Goal: Use online tool/utility: Use online tool/utility

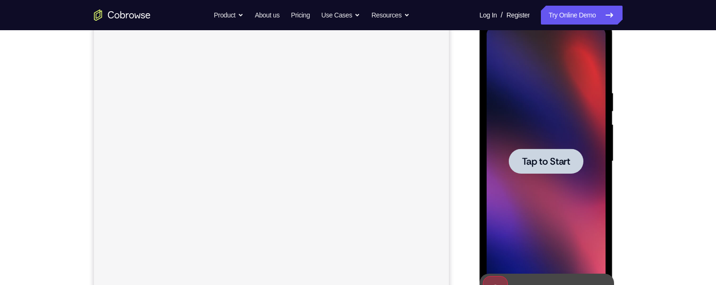
click at [551, 70] on span "Tap to Start" at bounding box center [546, 161] width 48 height 9
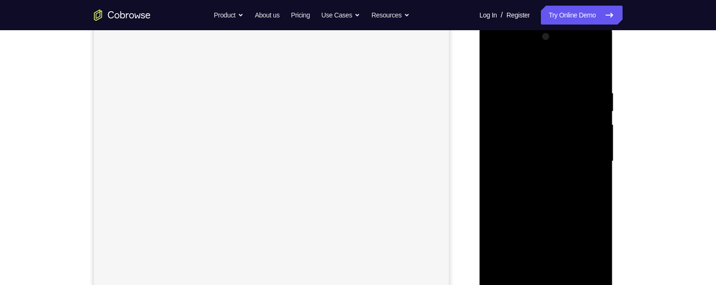
scroll to position [224, 0]
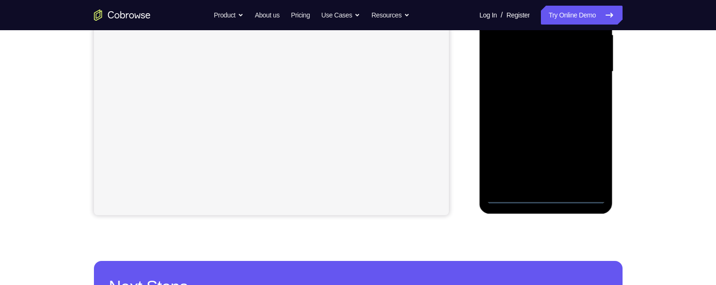
click at [548, 70] on div at bounding box center [546, 72] width 119 height 264
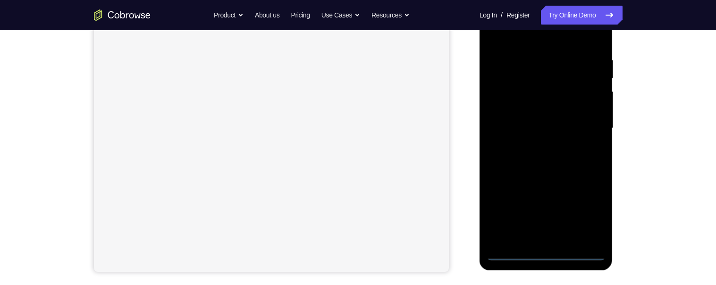
click at [591, 70] on div at bounding box center [546, 128] width 119 height 264
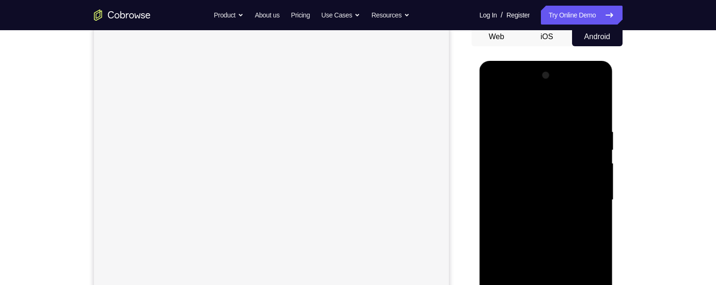
click at [532, 70] on div at bounding box center [546, 200] width 119 height 264
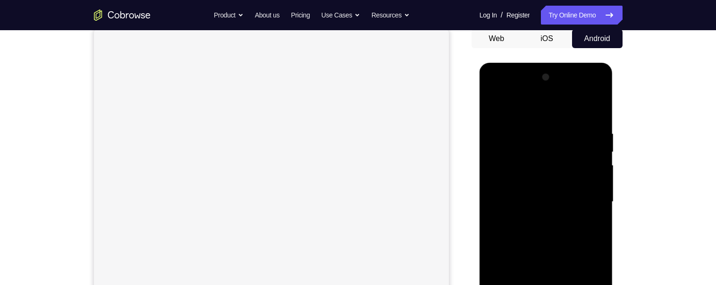
click at [592, 70] on div at bounding box center [546, 202] width 119 height 264
click at [533, 70] on div at bounding box center [546, 202] width 119 height 264
click at [557, 70] on div at bounding box center [546, 202] width 119 height 264
click at [565, 70] on div at bounding box center [546, 202] width 119 height 264
click at [580, 70] on div at bounding box center [546, 202] width 119 height 264
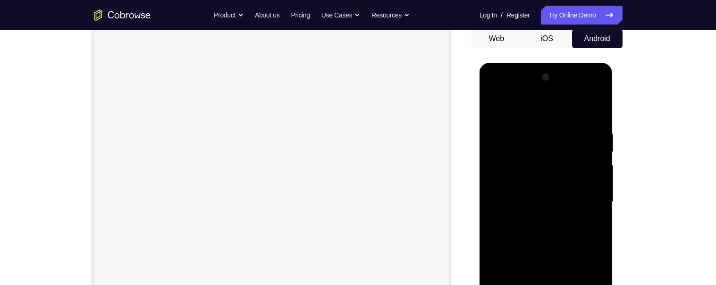
click at [572, 70] on div at bounding box center [546, 202] width 119 height 264
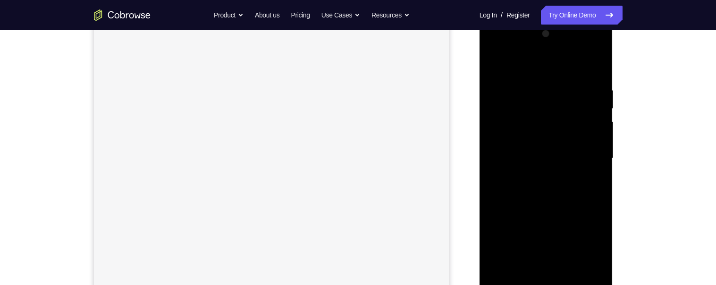
scroll to position [139, 0]
click at [572, 70] on div at bounding box center [546, 156] width 119 height 264
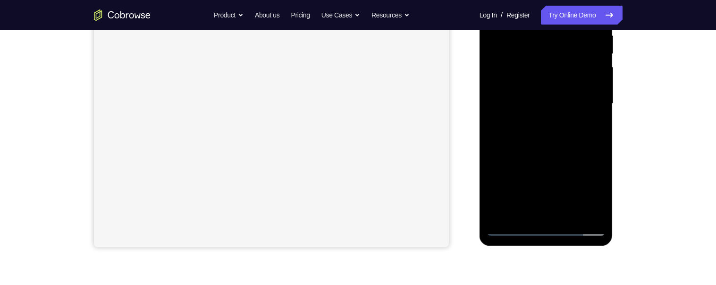
click at [572, 70] on div at bounding box center [546, 104] width 119 height 264
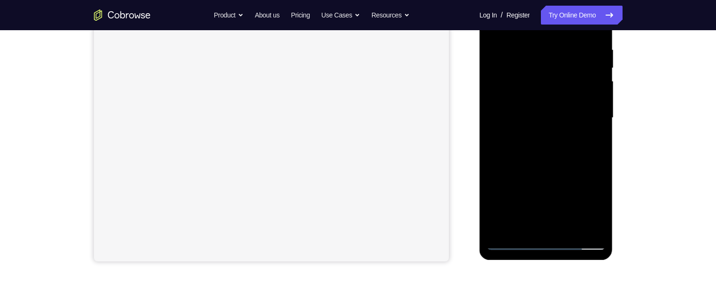
click at [560, 70] on div at bounding box center [546, 118] width 119 height 264
click at [555, 70] on div at bounding box center [546, 118] width 119 height 264
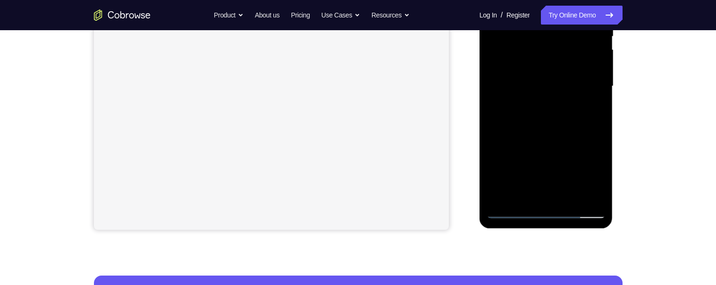
click at [538, 70] on div at bounding box center [546, 86] width 119 height 264
click at [595, 70] on div at bounding box center [546, 86] width 119 height 264
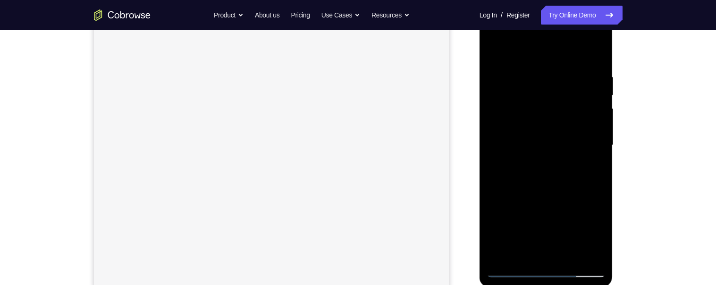
click at [495, 50] on div at bounding box center [546, 145] width 119 height 264
click at [499, 51] on div at bounding box center [546, 145] width 119 height 264
click at [534, 70] on div at bounding box center [546, 145] width 119 height 264
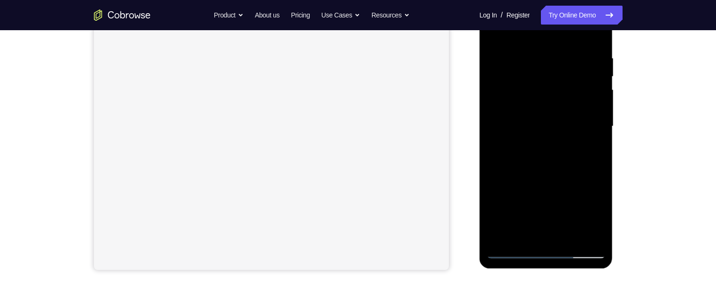
scroll to position [156, 0]
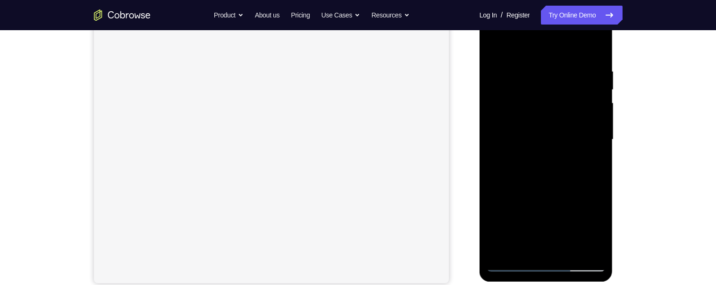
click at [590, 70] on div at bounding box center [546, 140] width 119 height 264
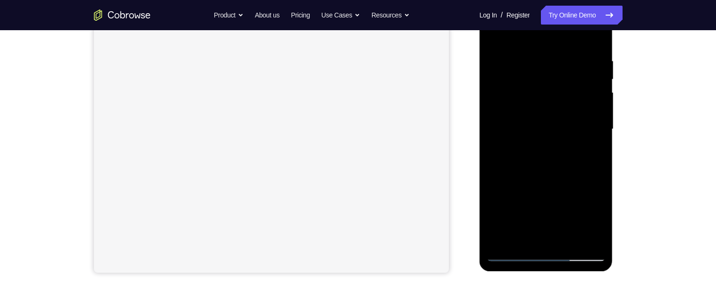
click at [487, 70] on div at bounding box center [546, 129] width 119 height 264
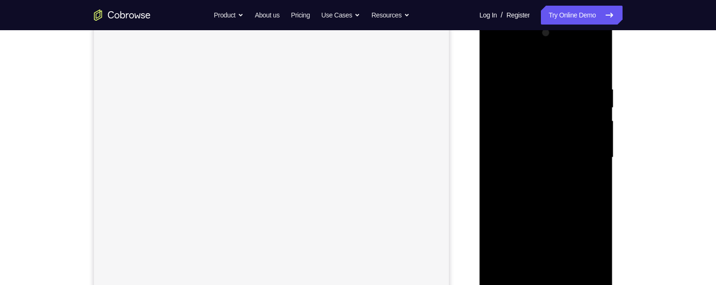
click at [593, 70] on div at bounding box center [546, 157] width 119 height 264
click at [594, 70] on div at bounding box center [546, 160] width 119 height 264
click at [596, 70] on div at bounding box center [546, 160] width 119 height 264
click at [594, 70] on div at bounding box center [546, 160] width 119 height 264
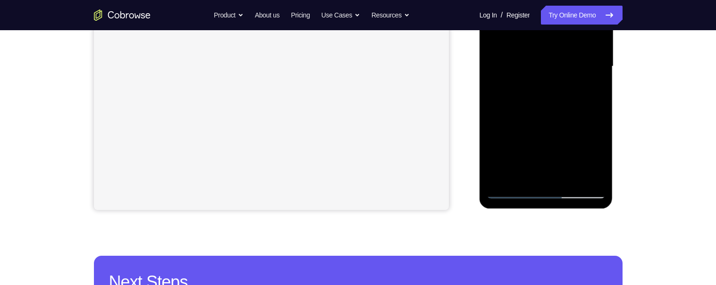
scroll to position [249, 0]
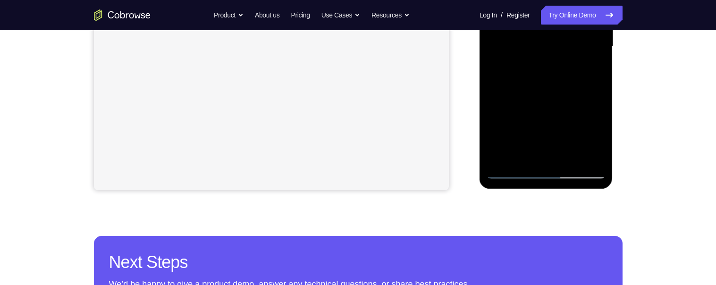
click at [570, 70] on div at bounding box center [546, 47] width 119 height 264
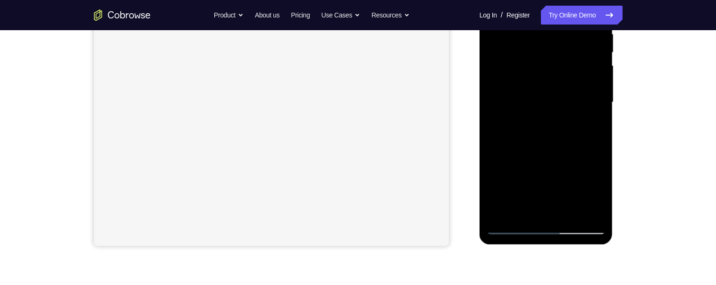
click at [540, 54] on div at bounding box center [546, 102] width 119 height 264
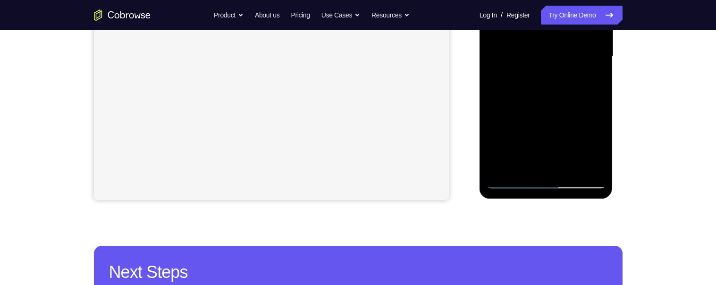
click at [560, 70] on div at bounding box center [546, 56] width 119 height 264
click at [598, 70] on div at bounding box center [546, 56] width 119 height 264
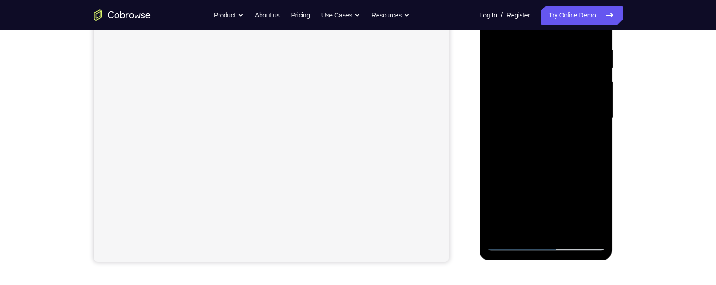
scroll to position [126, 0]
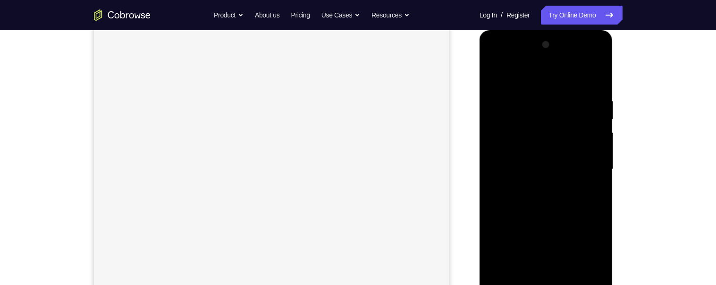
click at [497, 70] on div at bounding box center [546, 169] width 119 height 264
click at [496, 57] on div at bounding box center [546, 150] width 119 height 264
click at [533, 70] on div at bounding box center [546, 150] width 119 height 264
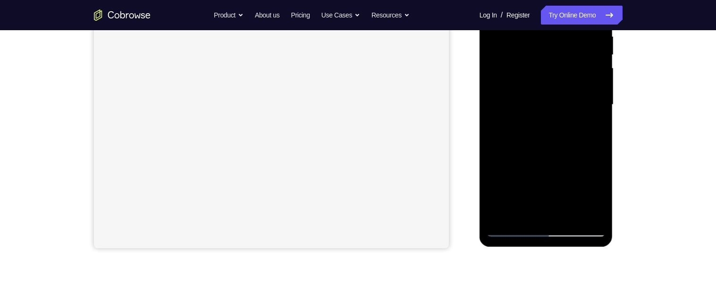
scroll to position [157, 0]
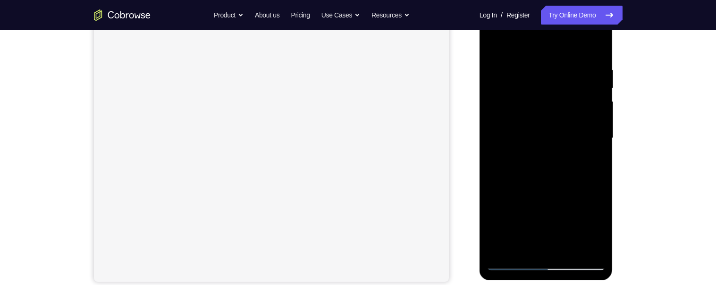
click at [493, 70] on div at bounding box center [546, 138] width 119 height 264
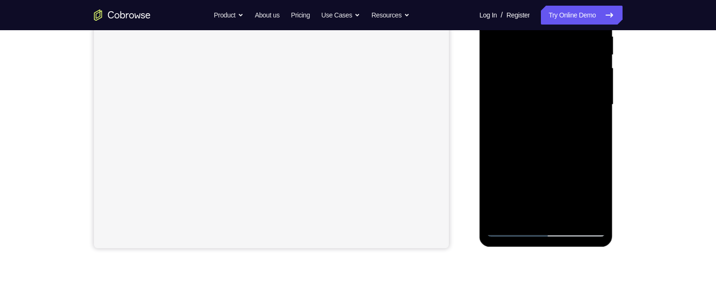
scroll to position [139, 0]
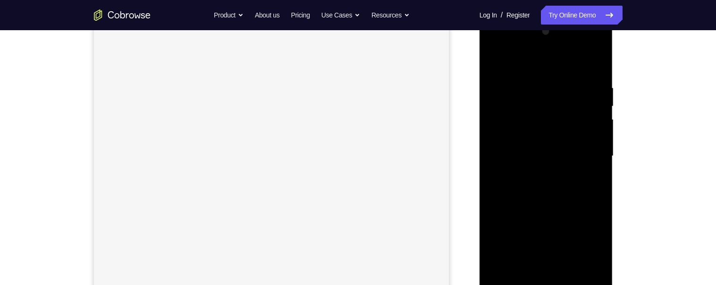
click at [594, 67] on div at bounding box center [546, 156] width 119 height 264
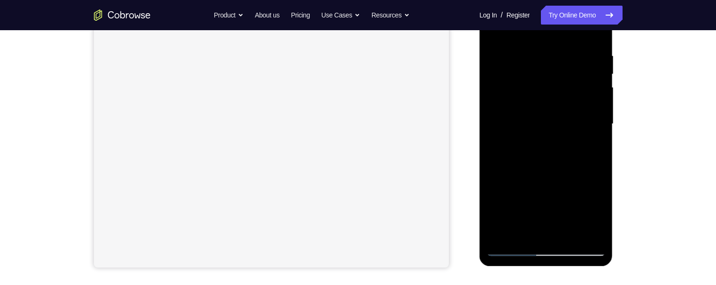
click at [596, 70] on div at bounding box center [546, 124] width 119 height 264
click at [599, 70] on div at bounding box center [546, 124] width 119 height 264
click at [597, 70] on div at bounding box center [546, 124] width 119 height 264
click at [598, 70] on div at bounding box center [546, 124] width 119 height 264
click at [596, 70] on div at bounding box center [546, 124] width 119 height 264
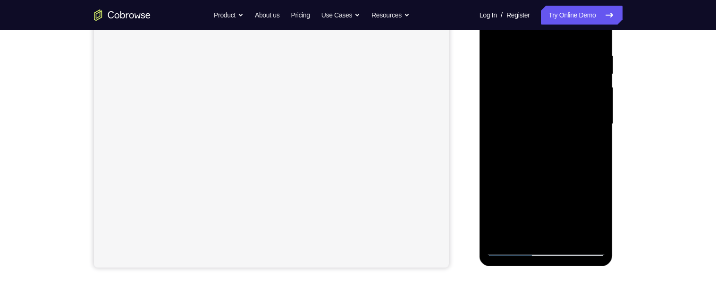
click at [596, 70] on div at bounding box center [546, 124] width 119 height 264
click at [598, 70] on div at bounding box center [546, 124] width 119 height 264
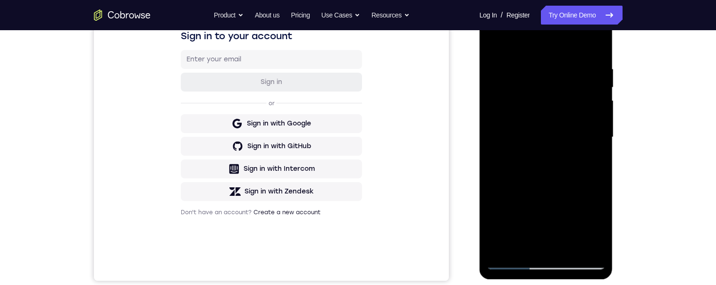
scroll to position [159, 0]
click at [598, 70] on div at bounding box center [546, 137] width 119 height 264
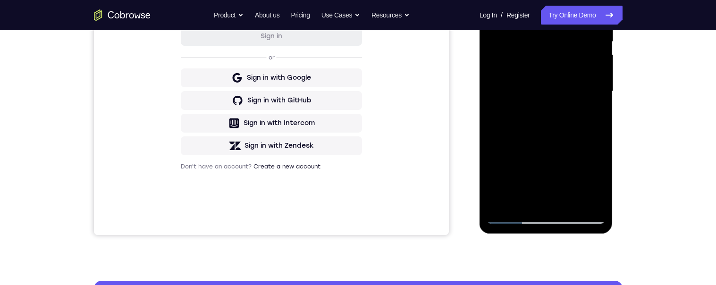
scroll to position [188, 0]
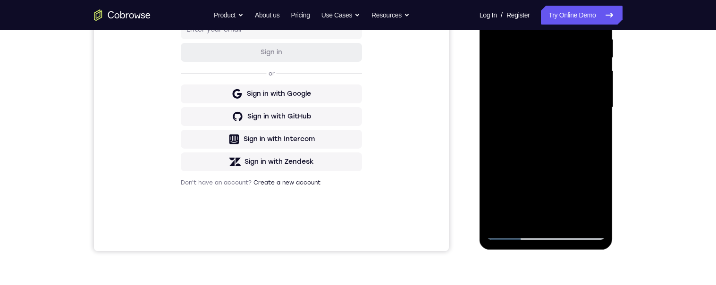
click at [601, 70] on div at bounding box center [546, 107] width 119 height 264
click at [600, 70] on div at bounding box center [546, 108] width 119 height 264
click at [597, 70] on div at bounding box center [546, 108] width 119 height 264
click at [600, 70] on div at bounding box center [546, 108] width 119 height 264
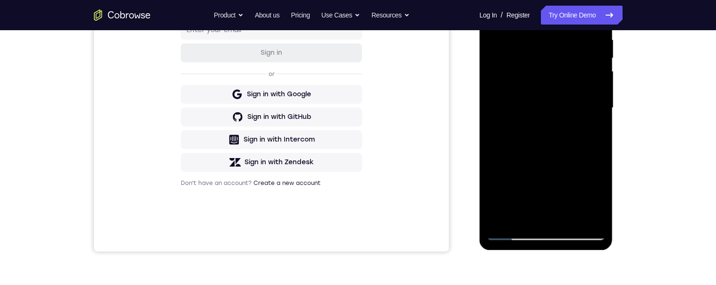
click at [600, 70] on div at bounding box center [546, 108] width 119 height 264
click at [599, 70] on div at bounding box center [546, 108] width 119 height 264
click at [598, 70] on div at bounding box center [546, 108] width 119 height 264
click at [596, 70] on div at bounding box center [546, 108] width 119 height 264
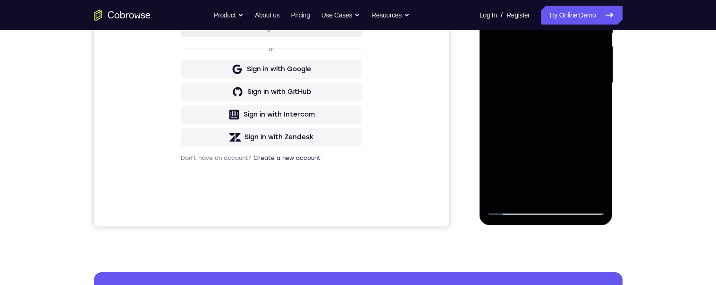
scroll to position [192, 0]
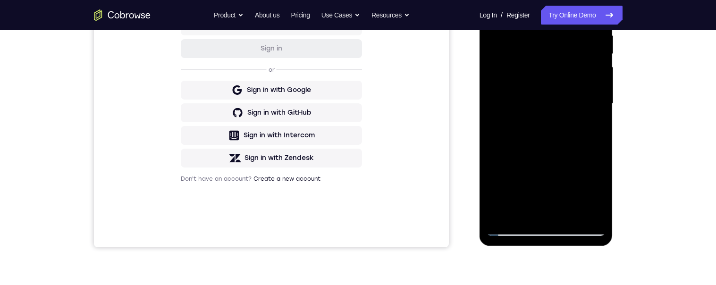
click at [600, 70] on div at bounding box center [546, 104] width 119 height 264
click at [599, 70] on div at bounding box center [546, 104] width 119 height 264
click at [600, 70] on div at bounding box center [546, 104] width 119 height 264
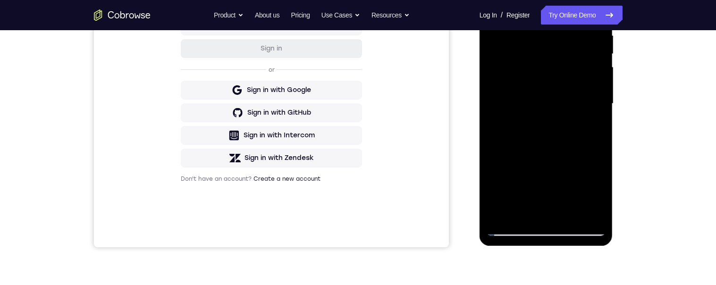
click at [596, 70] on div at bounding box center [546, 104] width 119 height 264
click at [599, 70] on div at bounding box center [546, 104] width 119 height 264
click at [597, 70] on div at bounding box center [546, 104] width 119 height 264
click at [596, 70] on div at bounding box center [546, 104] width 119 height 264
click at [600, 70] on div at bounding box center [546, 104] width 119 height 264
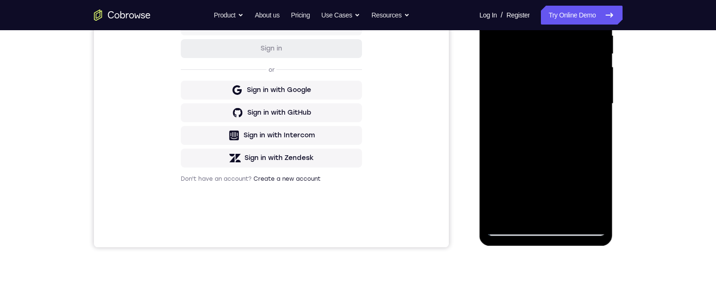
click at [598, 70] on div at bounding box center [546, 104] width 119 height 264
click at [600, 70] on div at bounding box center [546, 104] width 119 height 264
click at [598, 70] on div at bounding box center [546, 104] width 119 height 264
click at [596, 70] on div at bounding box center [546, 104] width 119 height 264
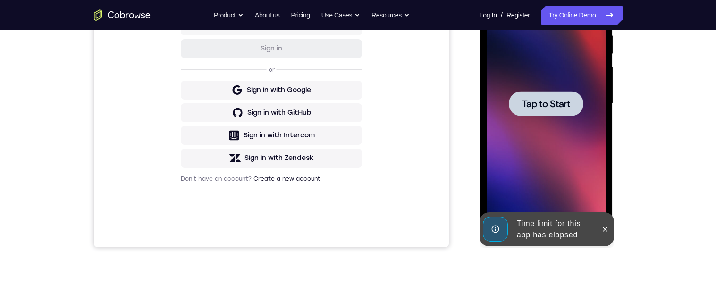
scroll to position [127, 0]
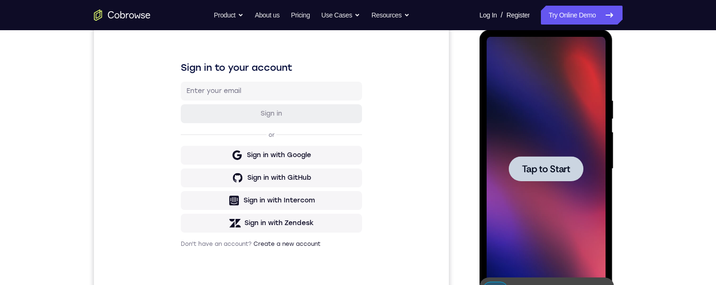
click at [558, 70] on span "Tap to Start" at bounding box center [546, 168] width 48 height 9
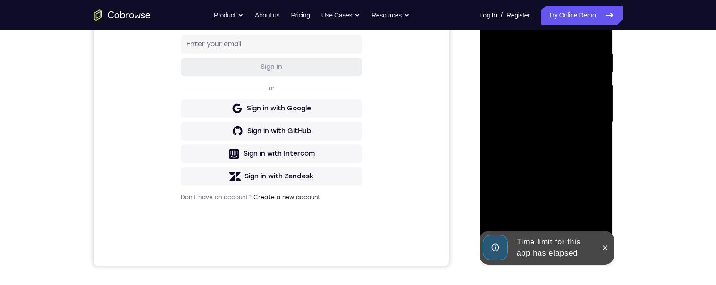
scroll to position [174, 0]
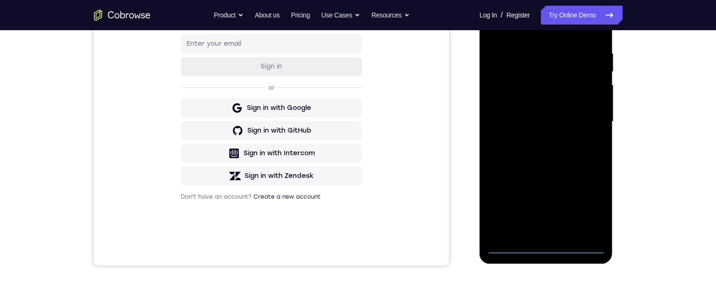
click at [544, 70] on div at bounding box center [546, 122] width 119 height 264
click at [590, 70] on div at bounding box center [546, 122] width 119 height 264
click at [588, 70] on div at bounding box center [546, 122] width 119 height 264
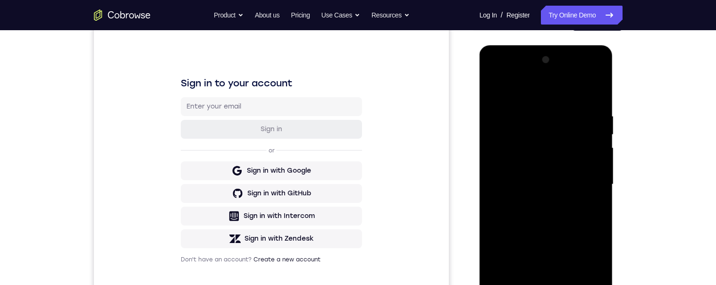
click at [600, 70] on div at bounding box center [546, 184] width 119 height 264
click at [580, 70] on div at bounding box center [546, 184] width 119 height 264
click at [546, 70] on div at bounding box center [546, 184] width 119 height 264
click at [538, 70] on div at bounding box center [546, 184] width 119 height 264
click at [527, 70] on div at bounding box center [546, 184] width 119 height 264
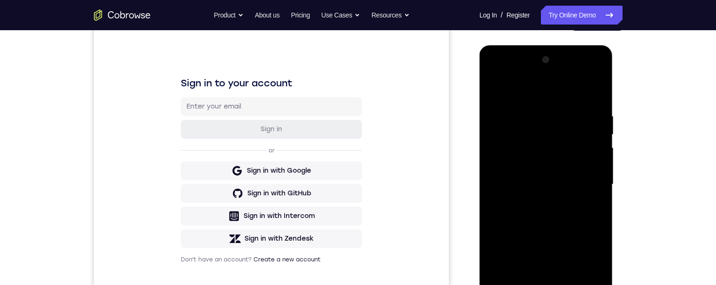
click at [509, 70] on div at bounding box center [546, 184] width 119 height 264
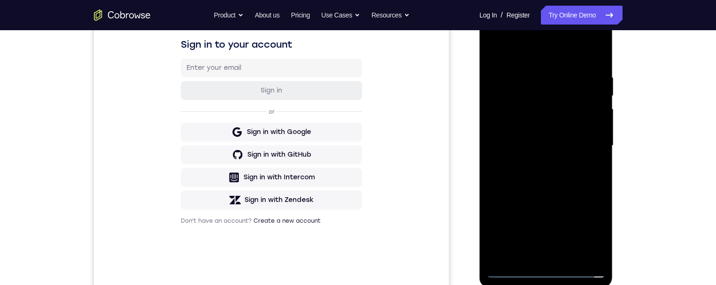
scroll to position [154, 0]
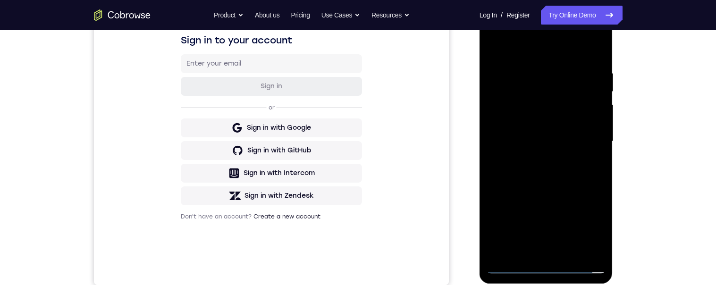
click at [533, 70] on div at bounding box center [546, 141] width 119 height 264
click at [531, 70] on div at bounding box center [546, 141] width 119 height 264
click at [562, 70] on div at bounding box center [546, 141] width 119 height 264
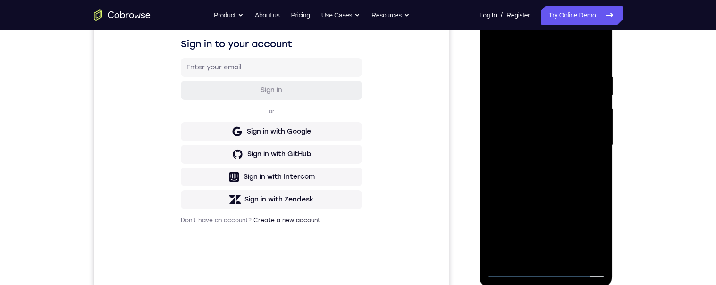
scroll to position [157, 0]
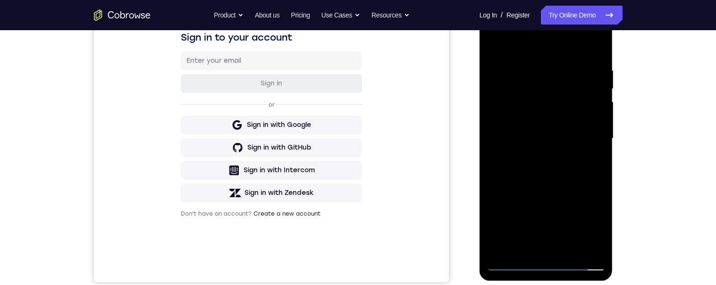
click at [514, 70] on div at bounding box center [546, 139] width 119 height 264
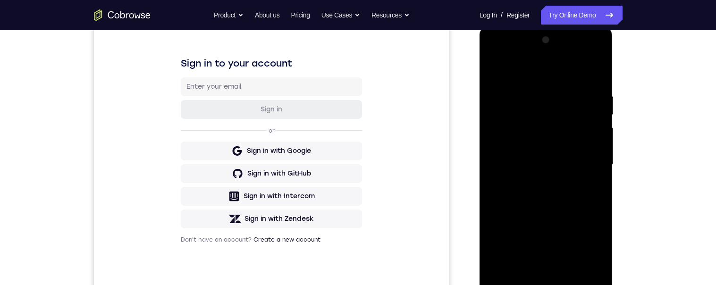
scroll to position [165, 0]
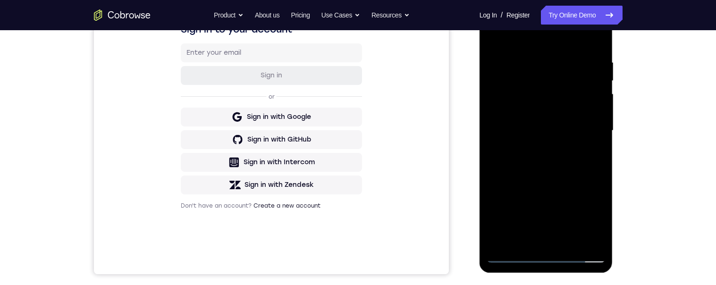
click at [535, 70] on div at bounding box center [546, 131] width 119 height 264
click at [556, 70] on div at bounding box center [546, 131] width 119 height 264
click at [566, 70] on div at bounding box center [546, 131] width 119 height 264
click at [576, 70] on div at bounding box center [546, 131] width 119 height 264
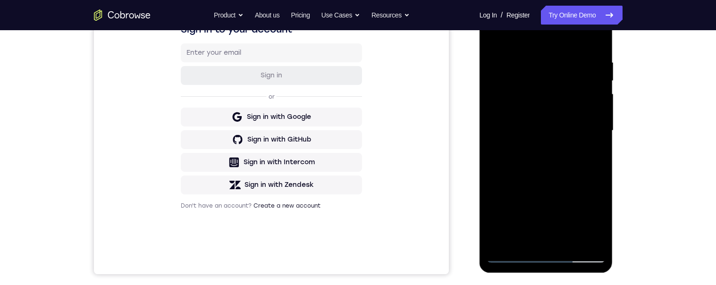
click at [546, 70] on div at bounding box center [546, 131] width 119 height 264
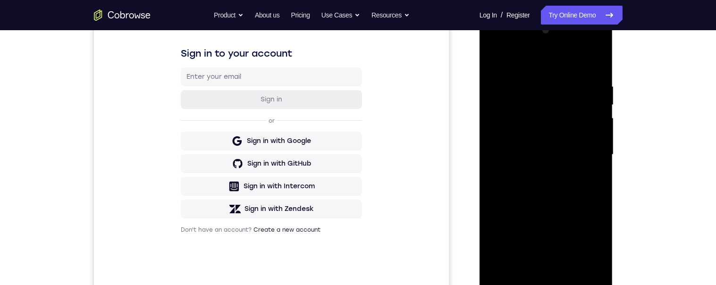
click at [577, 70] on div at bounding box center [546, 155] width 119 height 264
click at [567, 70] on div at bounding box center [546, 155] width 119 height 264
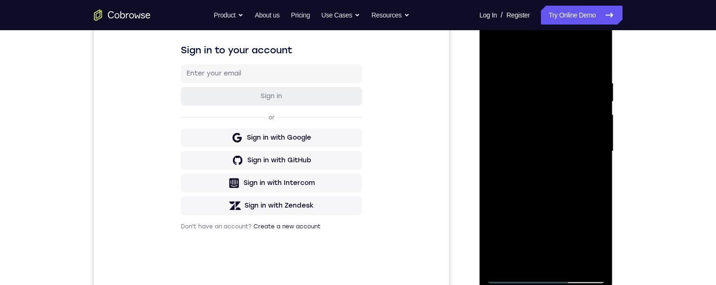
click at [567, 70] on div at bounding box center [546, 151] width 119 height 264
click at [566, 70] on div at bounding box center [546, 151] width 119 height 264
click at [550, 70] on div at bounding box center [546, 151] width 119 height 264
click at [560, 70] on div at bounding box center [546, 151] width 119 height 264
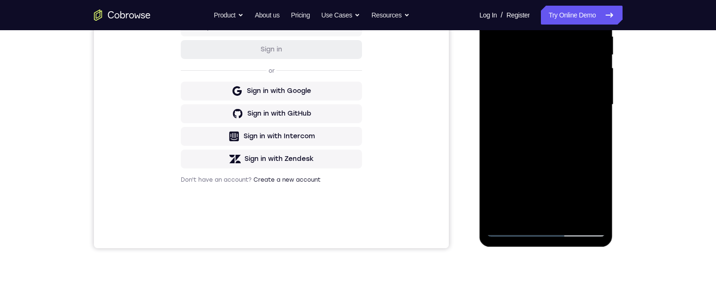
click at [533, 70] on div at bounding box center [546, 105] width 119 height 264
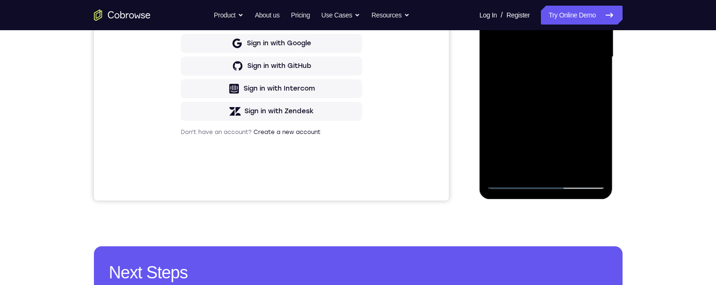
click at [542, 70] on div at bounding box center [546, 57] width 119 height 264
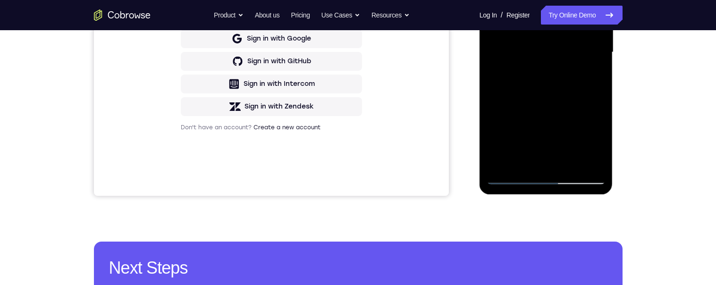
click at [593, 70] on div at bounding box center [546, 52] width 119 height 264
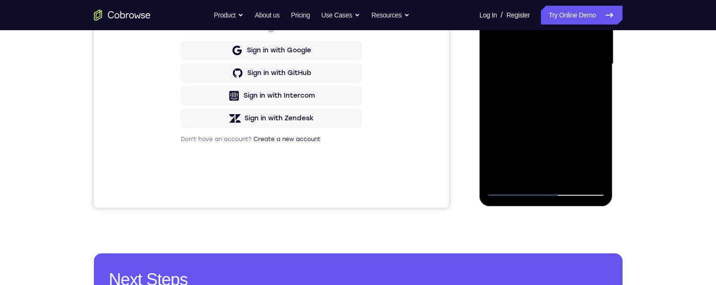
scroll to position [224, 0]
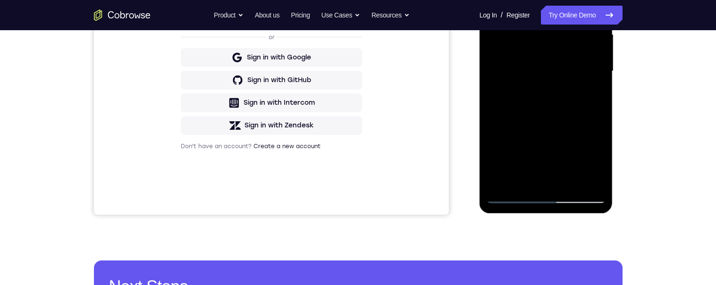
click at [495, 0] on div at bounding box center [546, 71] width 119 height 264
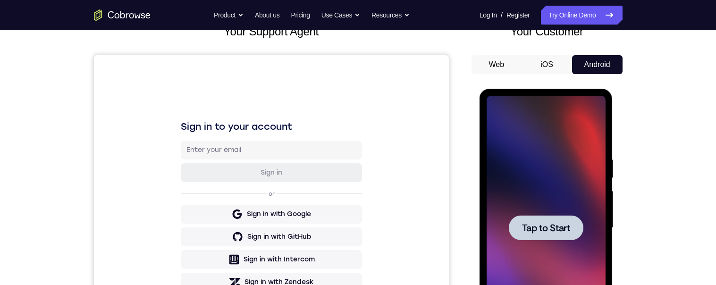
scroll to position [128, 0]
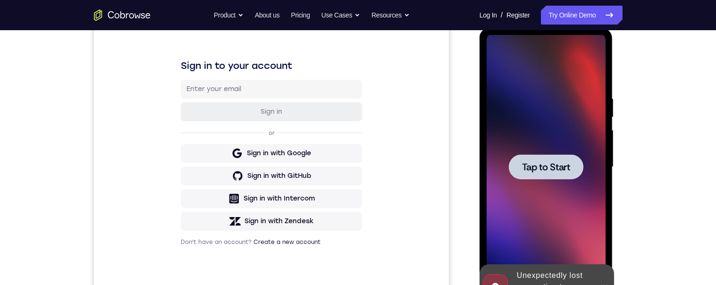
click at [551, 70] on div at bounding box center [546, 166] width 75 height 25
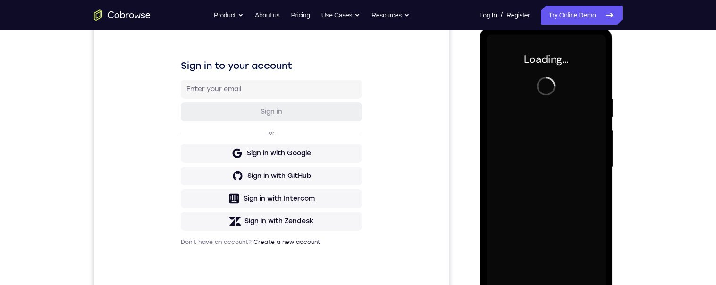
click at [682, 70] on div "Your Support Agent Your Customer Web iOS Android Next Steps We’d be happy to gi…" at bounding box center [358, 213] width 716 height 623
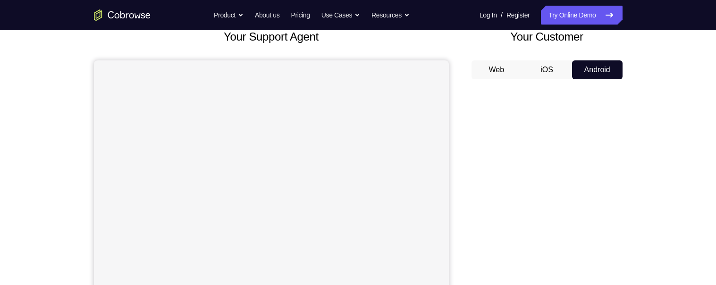
scroll to position [62, 0]
